Goal: Check status

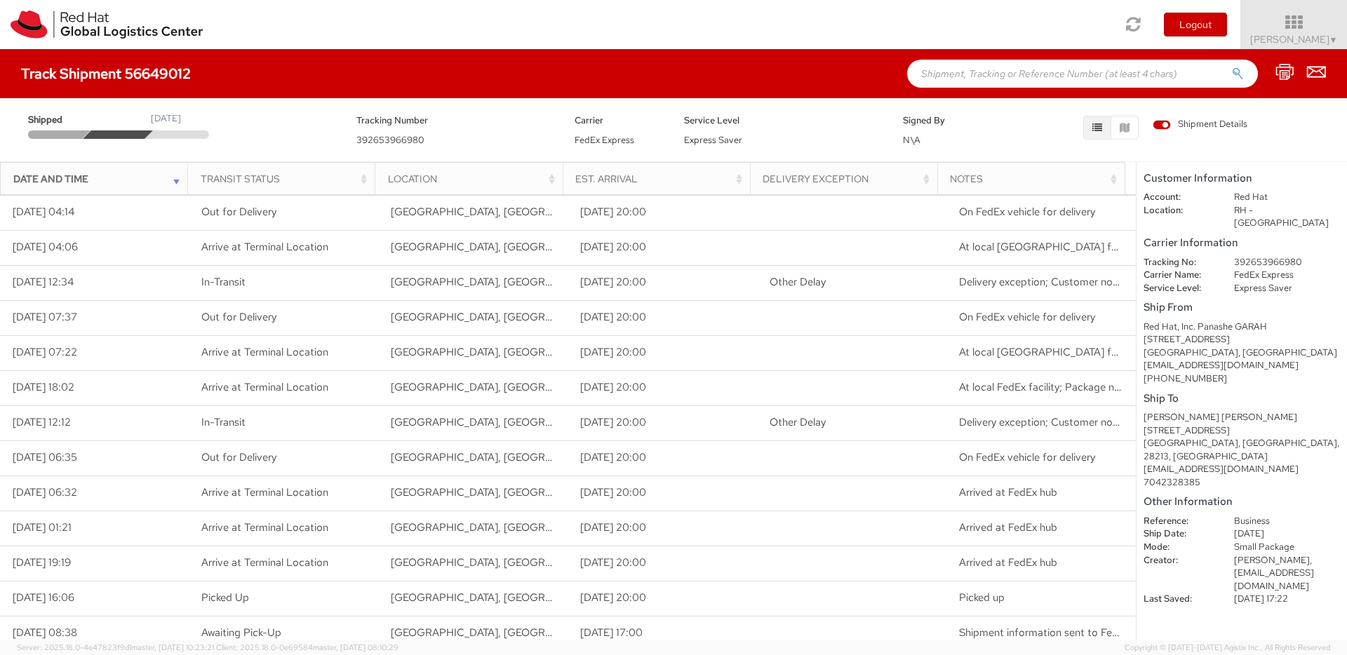
click at [1080, 182] on div "Notes" at bounding box center [1035, 179] width 170 height 14
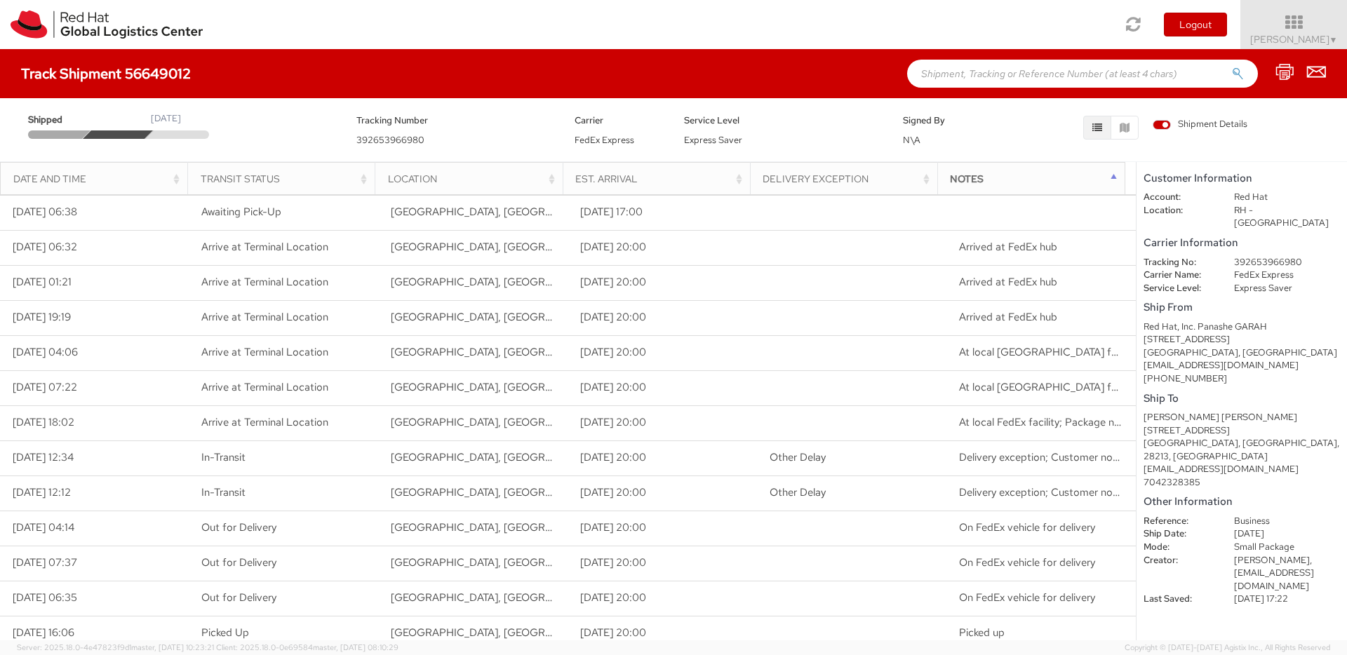
click at [1079, 182] on div "Notes" at bounding box center [1035, 179] width 170 height 14
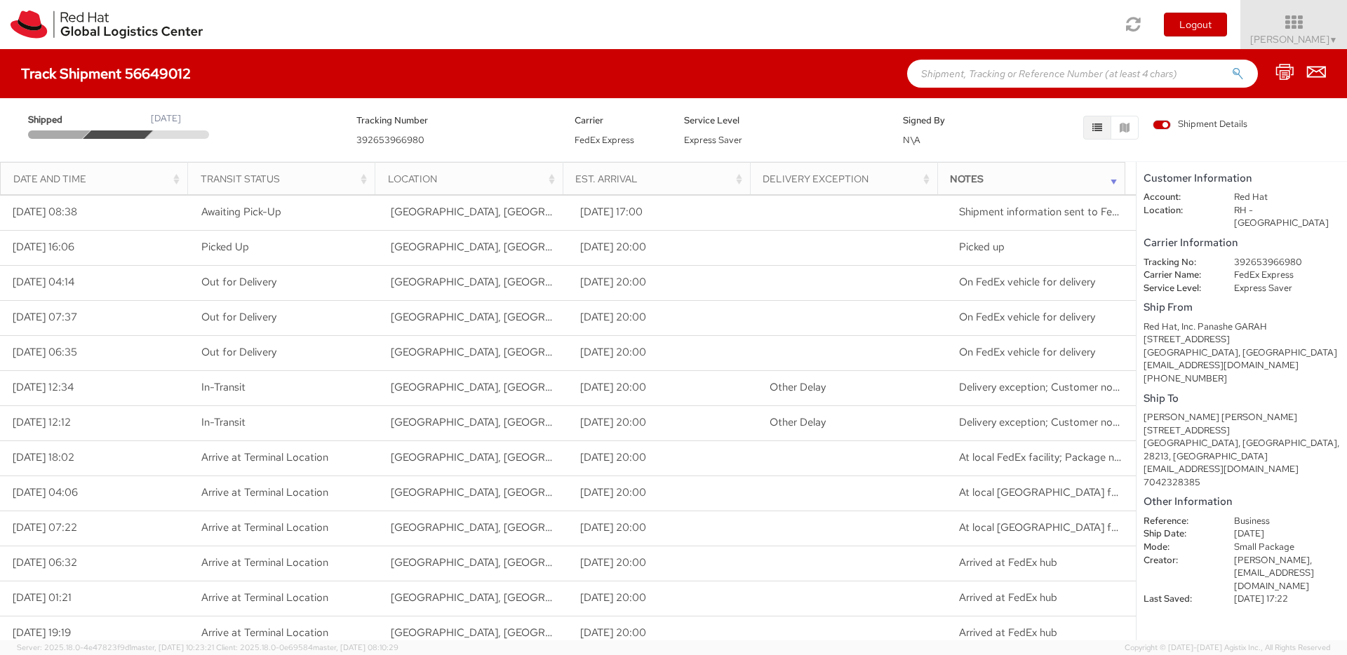
click at [128, 182] on div "Date and Time" at bounding box center [98, 179] width 170 height 14
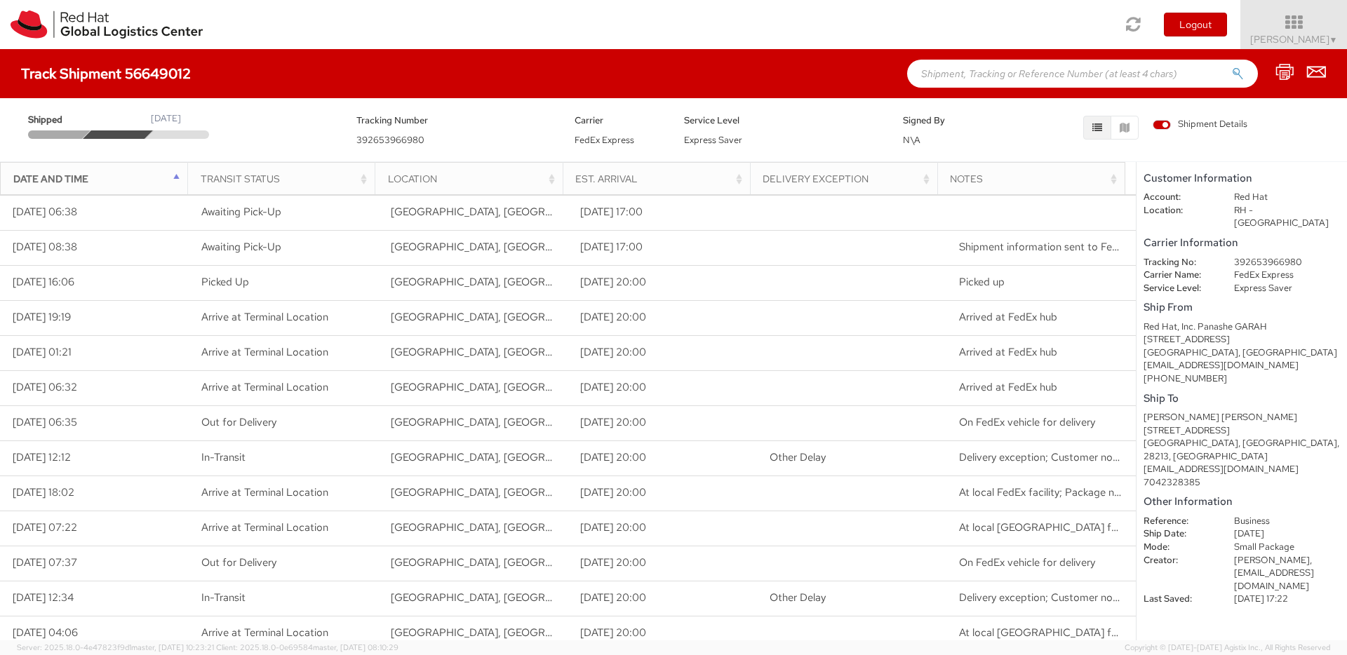
click at [128, 182] on div "Date and Time" at bounding box center [98, 179] width 170 height 14
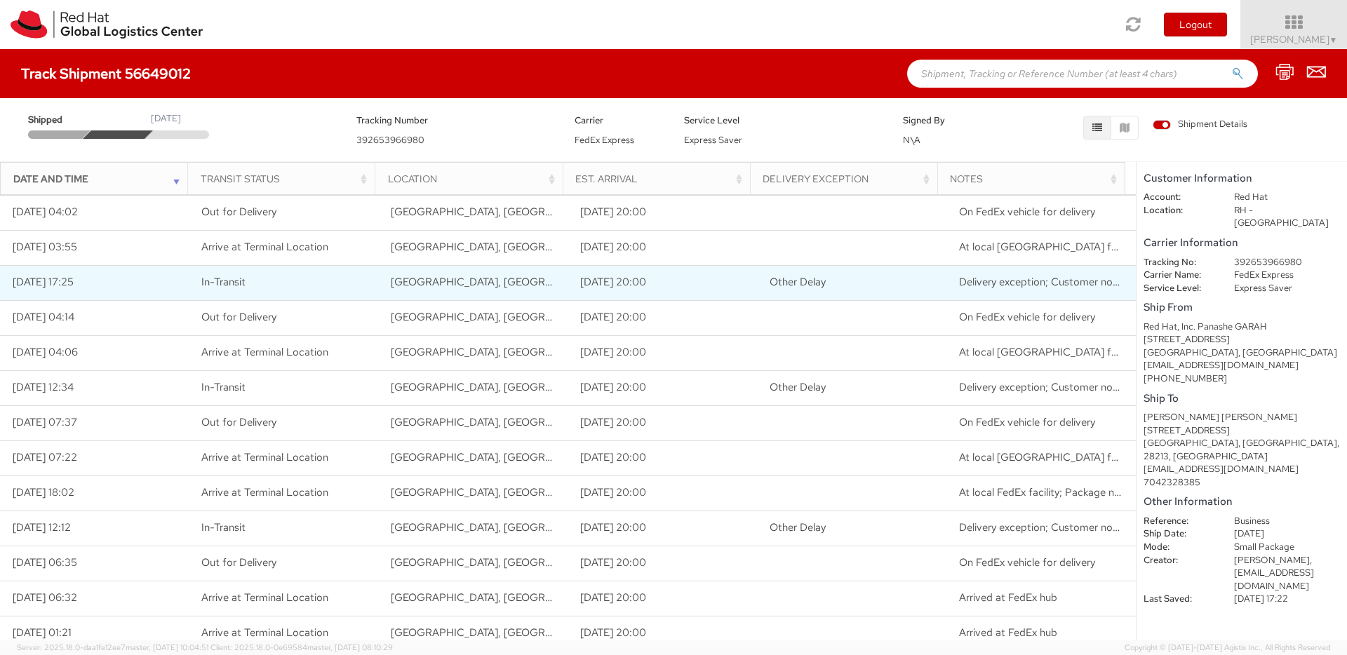
click at [966, 277] on span "Delivery exception; Customer not available or business closed" at bounding box center [1104, 282] width 290 height 14
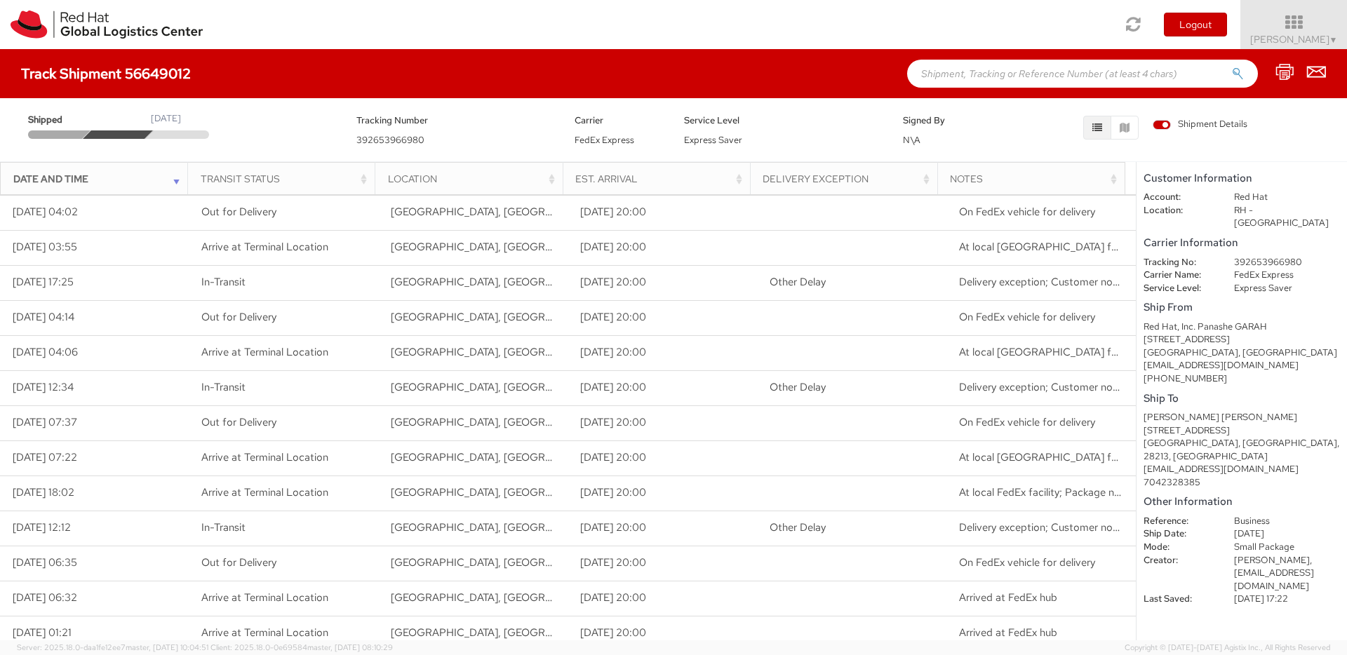
click at [1163, 126] on span "Shipment Details" at bounding box center [1200, 124] width 95 height 13
click at [0, 0] on input "Shipment Details" at bounding box center [0, 0] width 0 height 0
